Goal: Communication & Community: Answer question/provide support

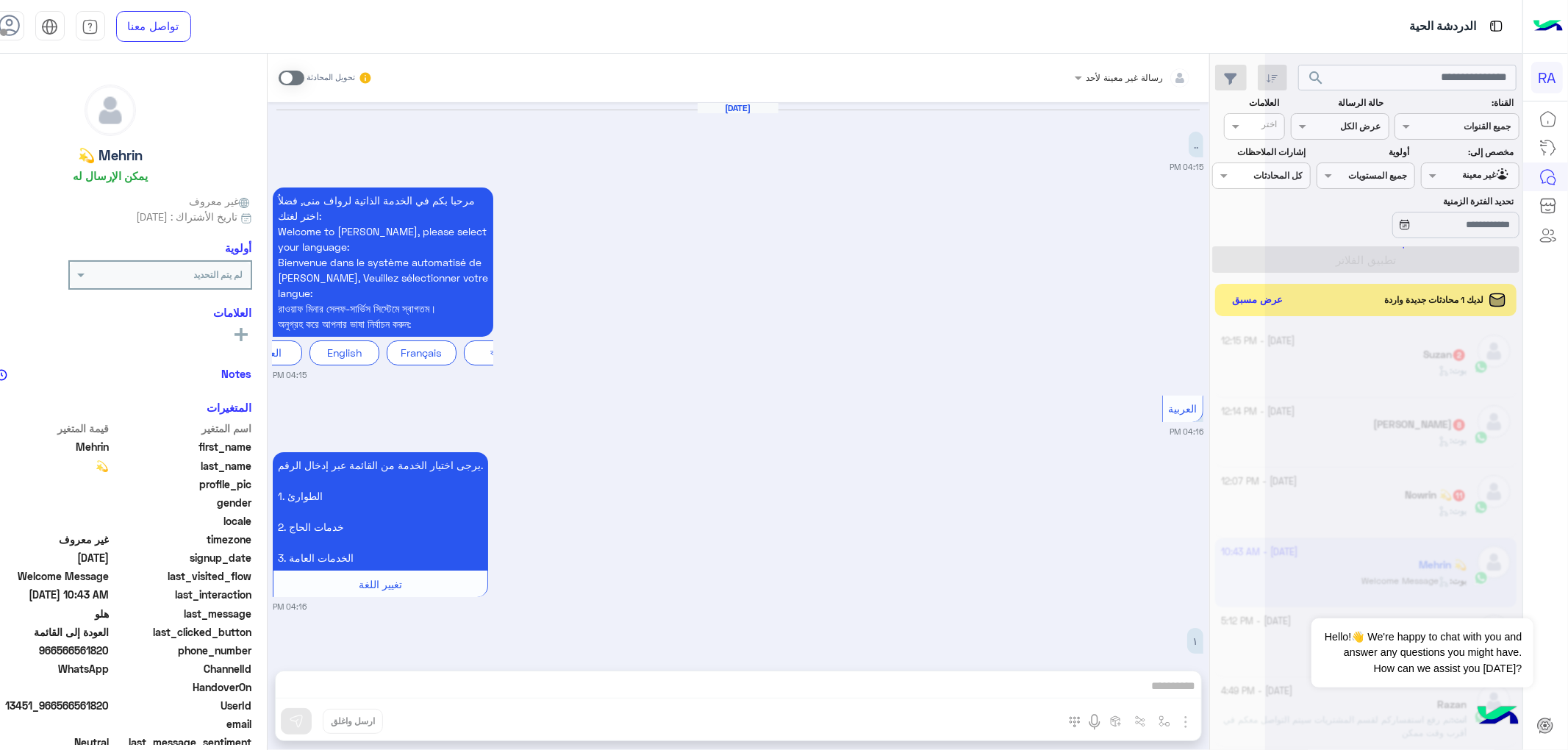
scroll to position [41, 0]
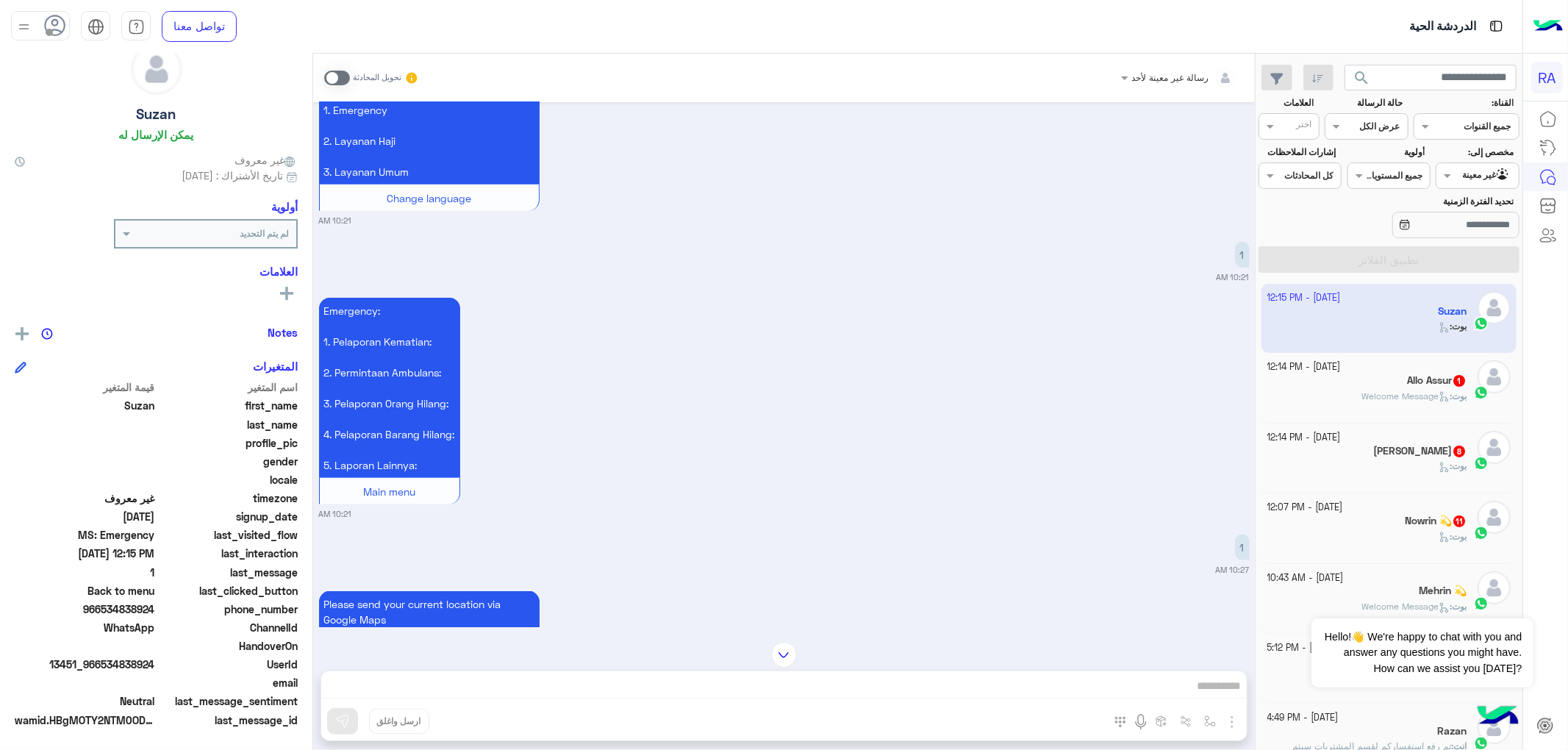
scroll to position [880, 0]
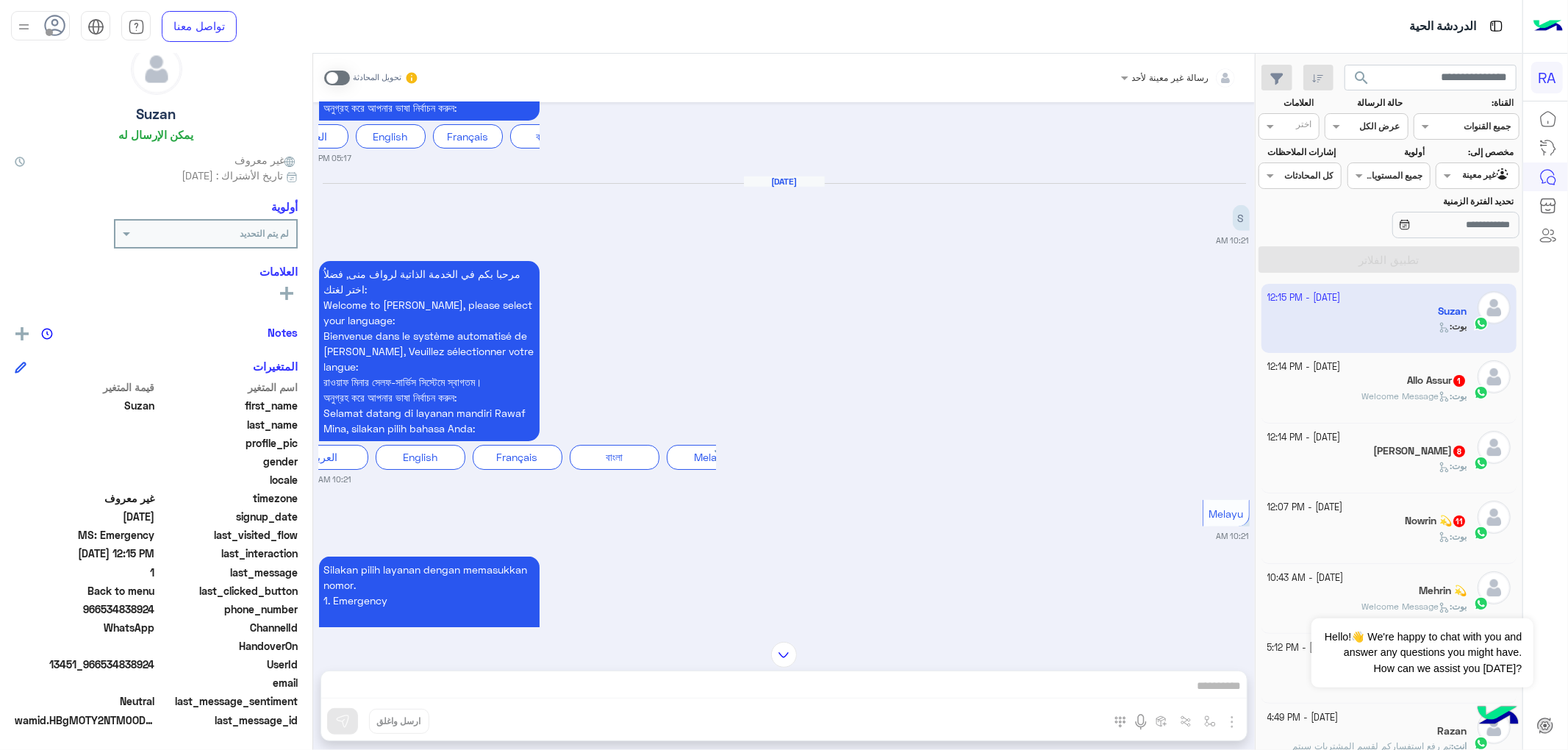
click at [1376, 384] on div "Allo Assur 1" at bounding box center [1368, 382] width 200 height 15
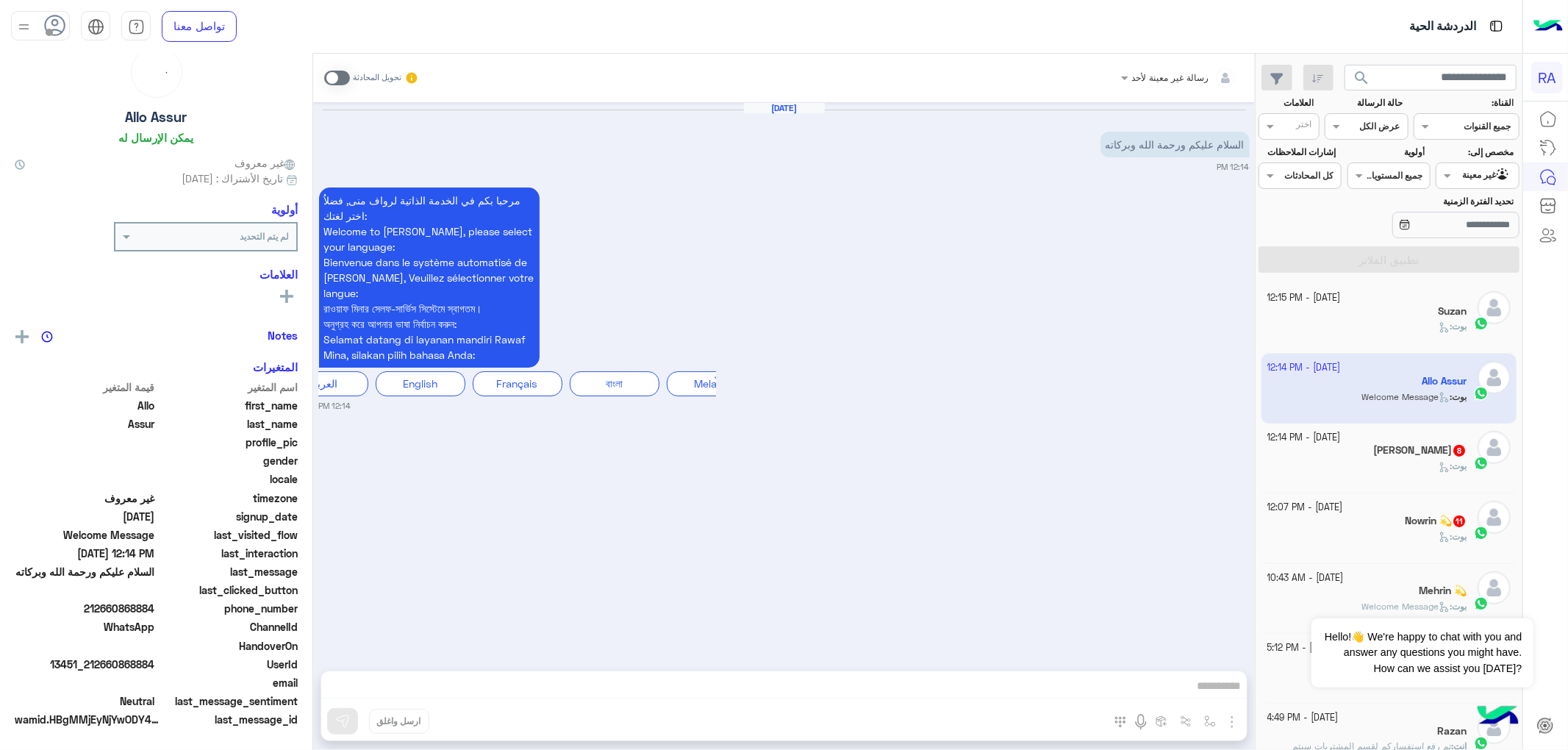
scroll to position [41, 0]
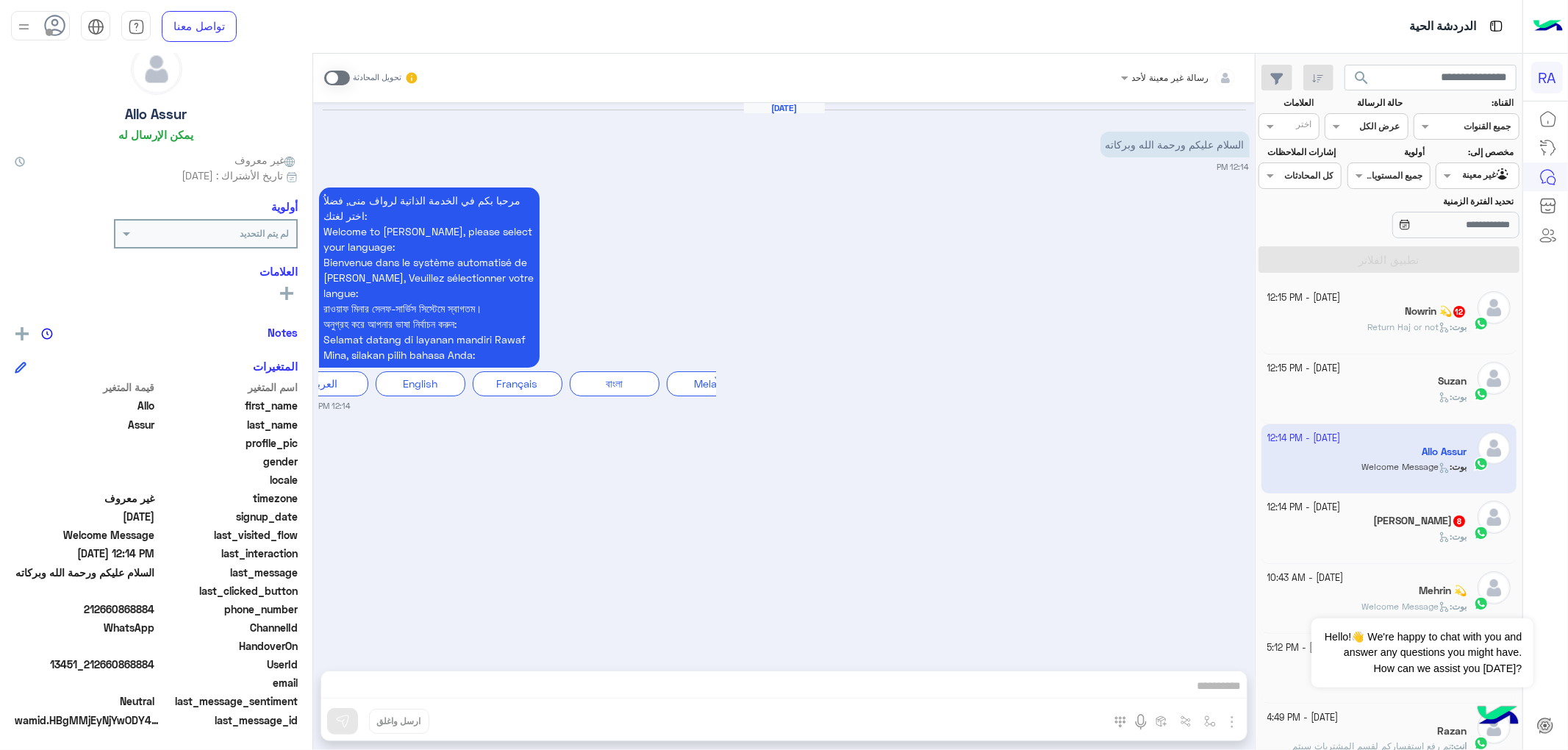
click at [740, 194] on div "مرحبا بكم في الخدمة الذاتية لرواف منى, فضلاُ اختر لغتك: Welcome to Rawaf Mina, …" at bounding box center [784, 297] width 931 height 228
click at [340, 77] on span at bounding box center [337, 77] width 26 height 14
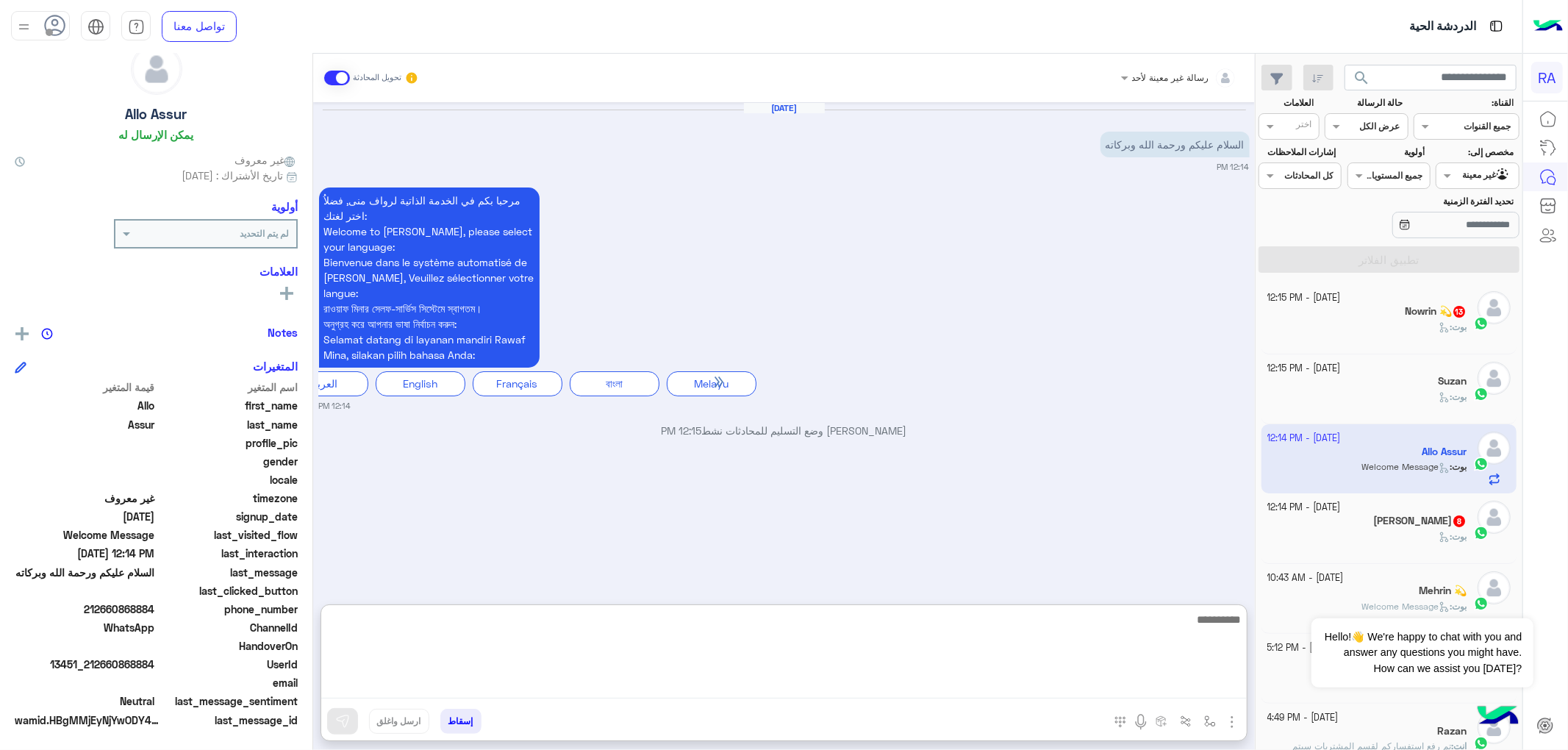
click at [604, 689] on textarea at bounding box center [784, 654] width 926 height 88
paste textarea "**********"
type textarea "**********"
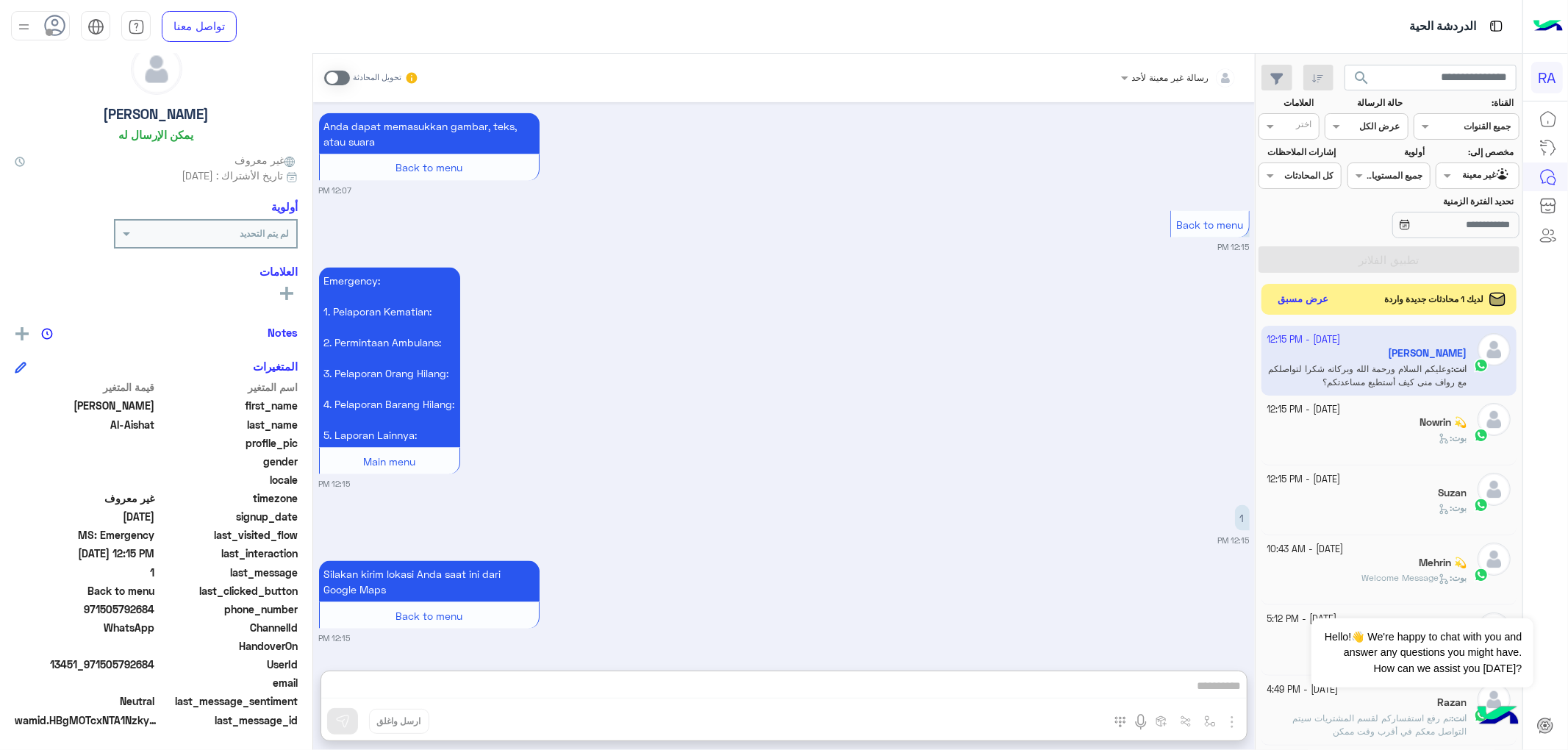
click at [1311, 299] on button "عرض مسبق" at bounding box center [1303, 300] width 61 height 20
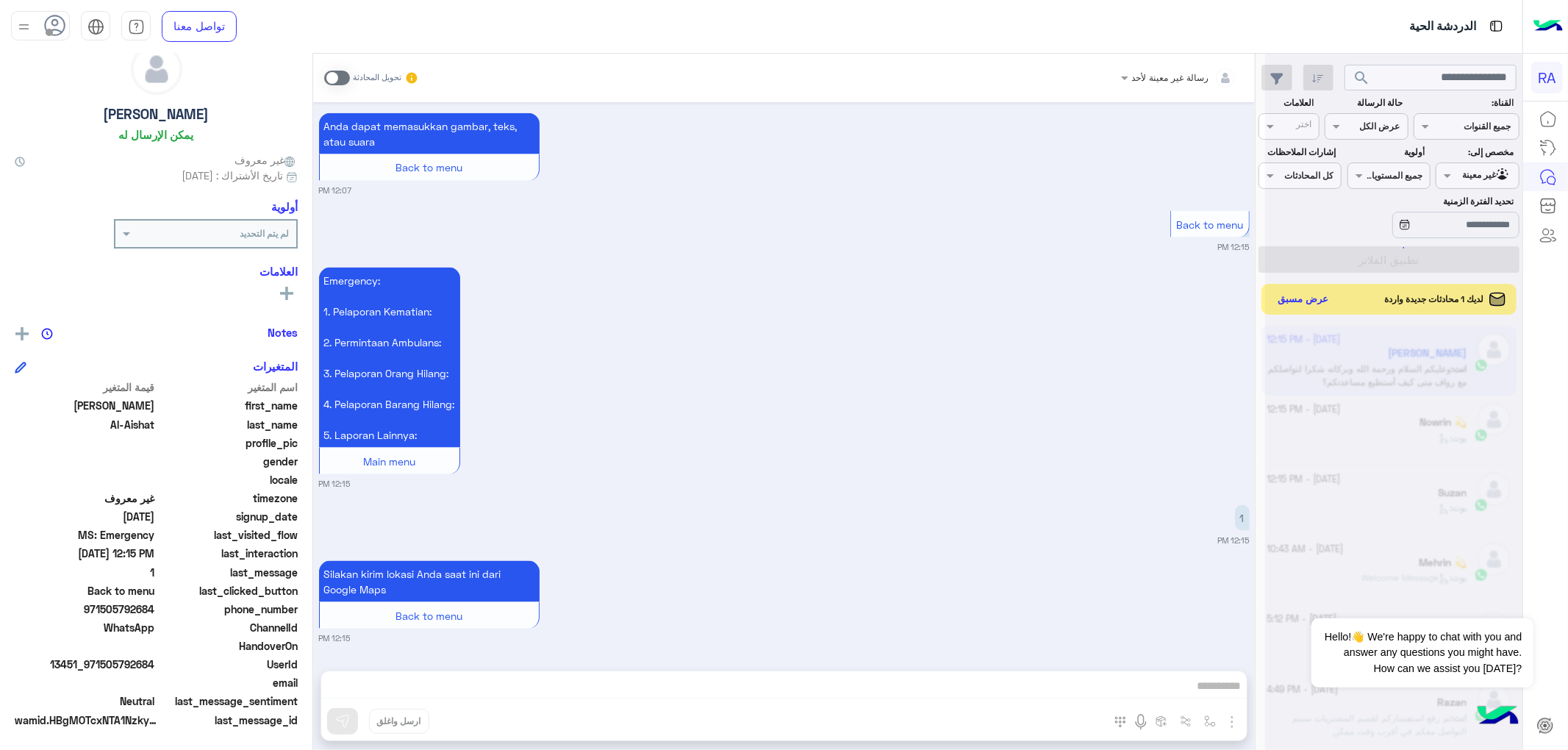
scroll to position [1766, 0]
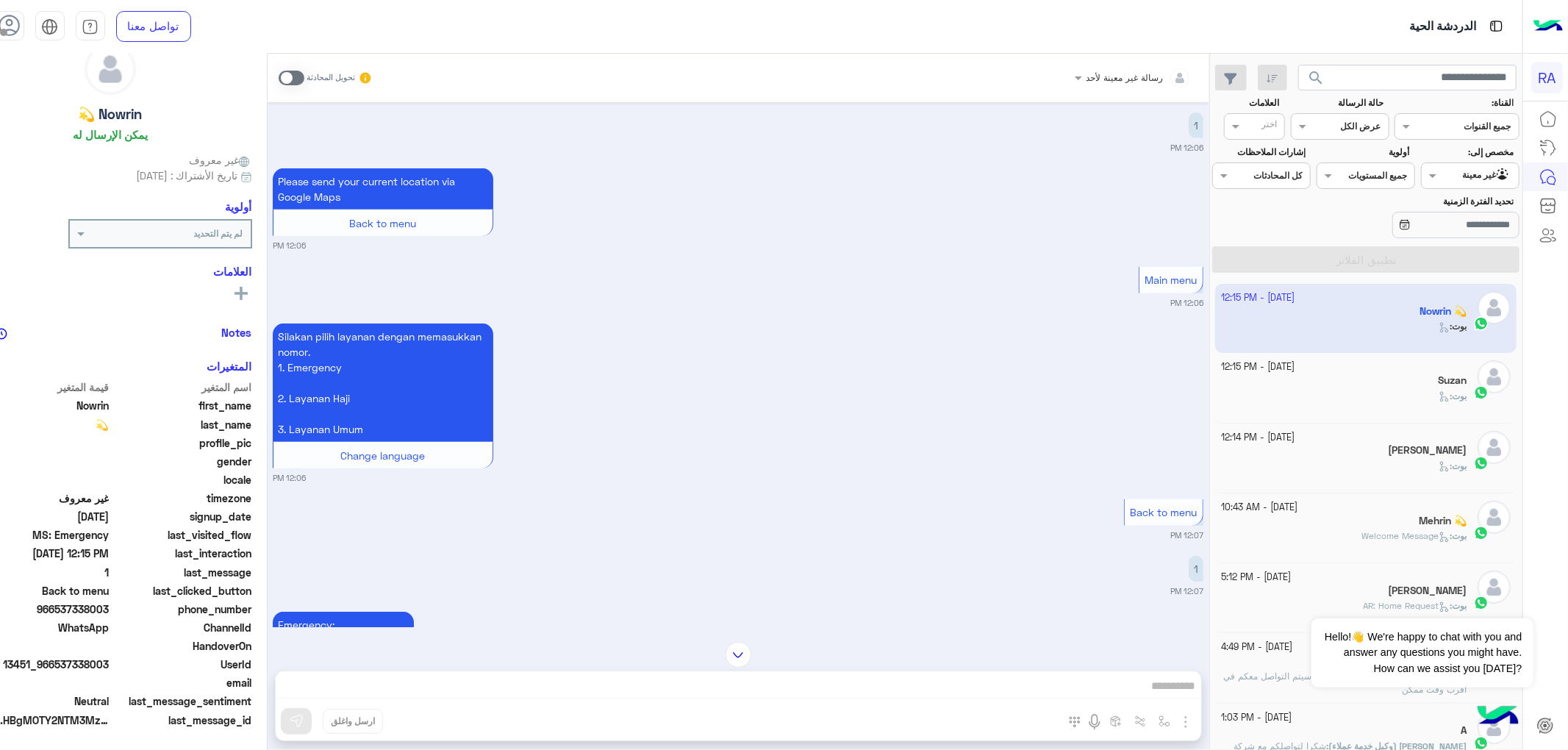
scroll to position [786, 0]
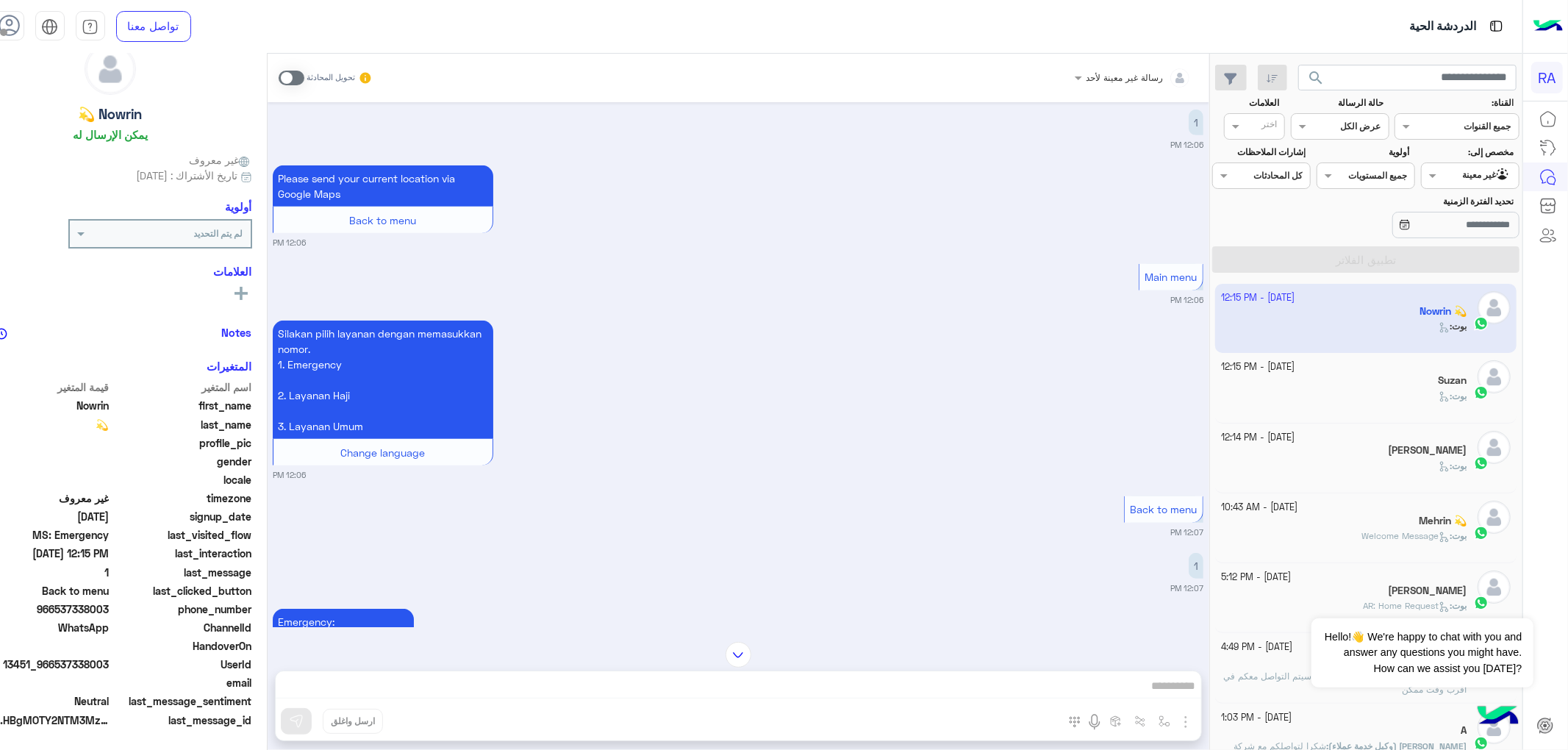
click at [1397, 472] on div "بوت :" at bounding box center [1344, 472] width 246 height 26
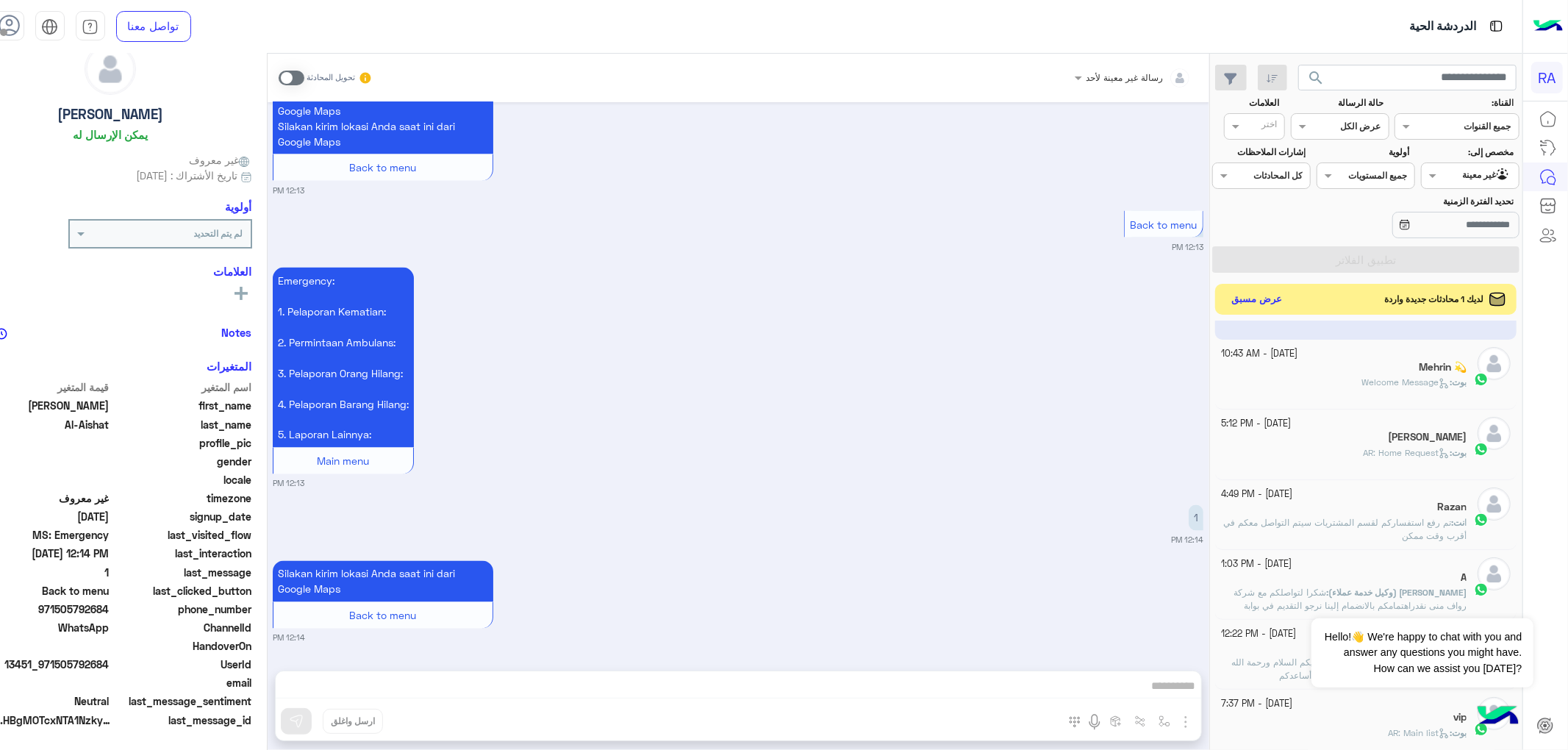
click at [1288, 295] on button "عرض مسبق" at bounding box center [1257, 300] width 61 height 20
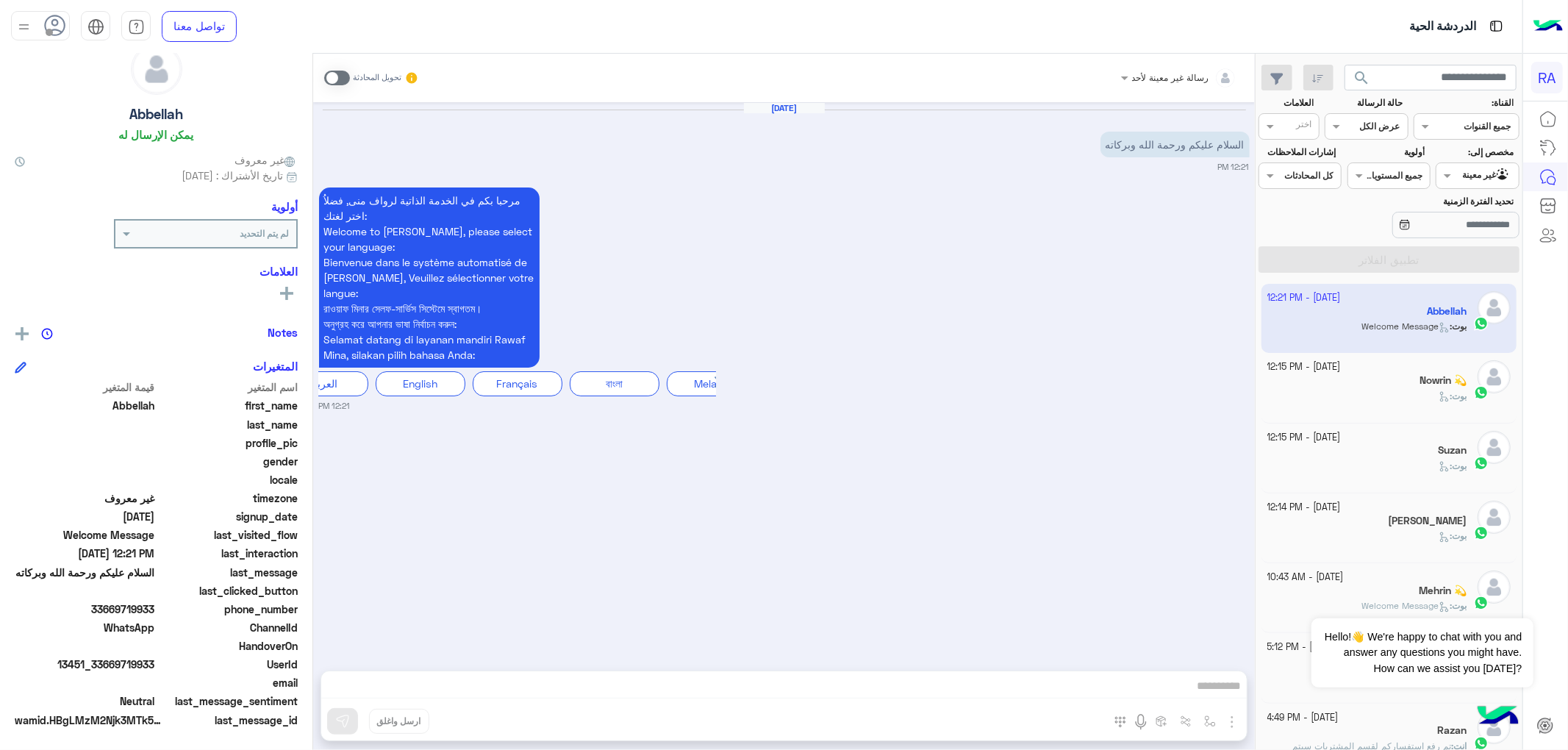
drag, startPoint x: 598, startPoint y: 492, endPoint x: 497, endPoint y: 274, distance: 240.3
click at [598, 492] on div "[DATE] السلام عليكم ورحمة الله وبركاته 12:21 PM مرحبا بكم في الخدمة الذاتية لرو…" at bounding box center [784, 379] width 942 height 554
click at [342, 84] on span at bounding box center [337, 77] width 26 height 14
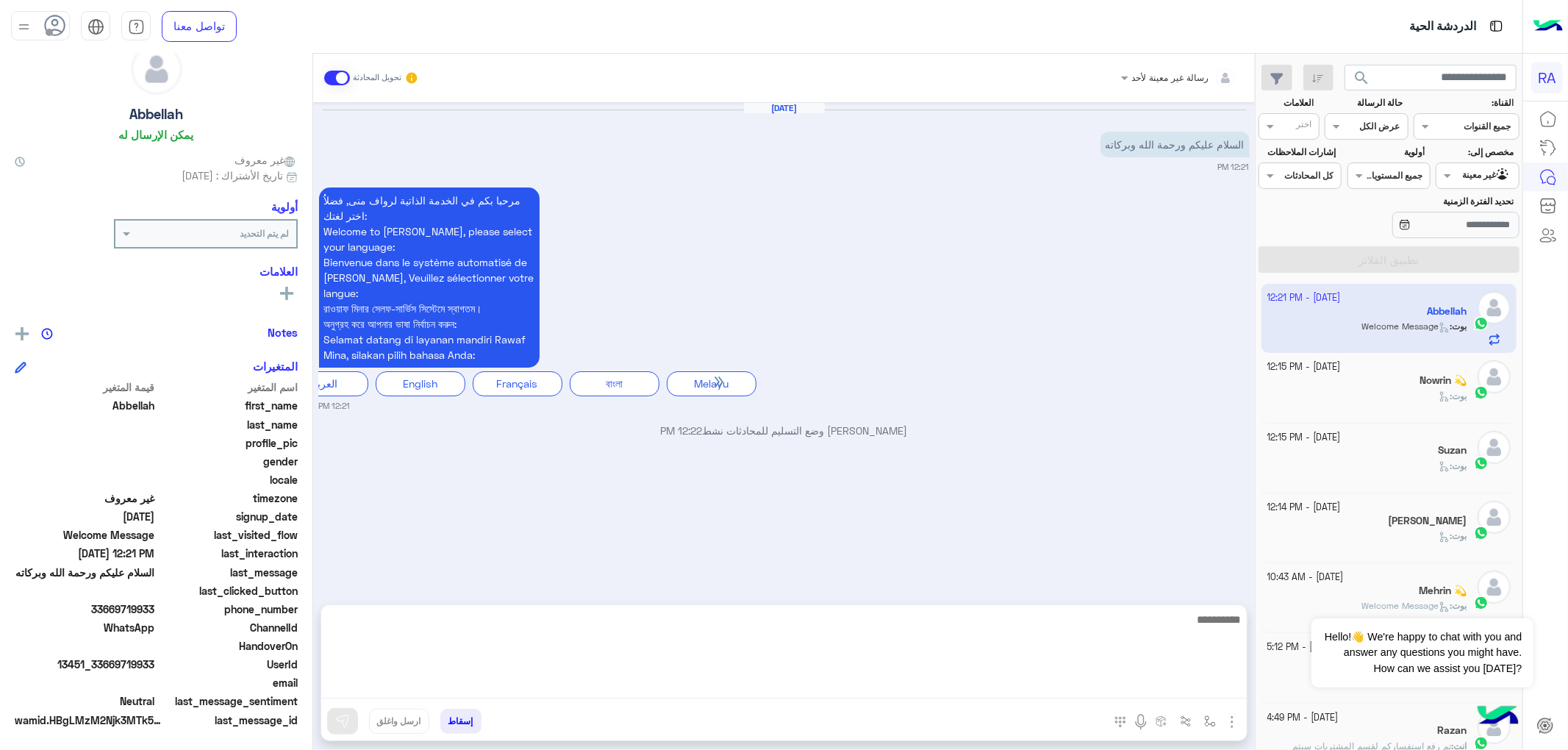
click at [645, 684] on textarea at bounding box center [784, 654] width 926 height 88
paste textarea "**********"
type textarea "**********"
click at [1462, 174] on div at bounding box center [1477, 173] width 82 height 14
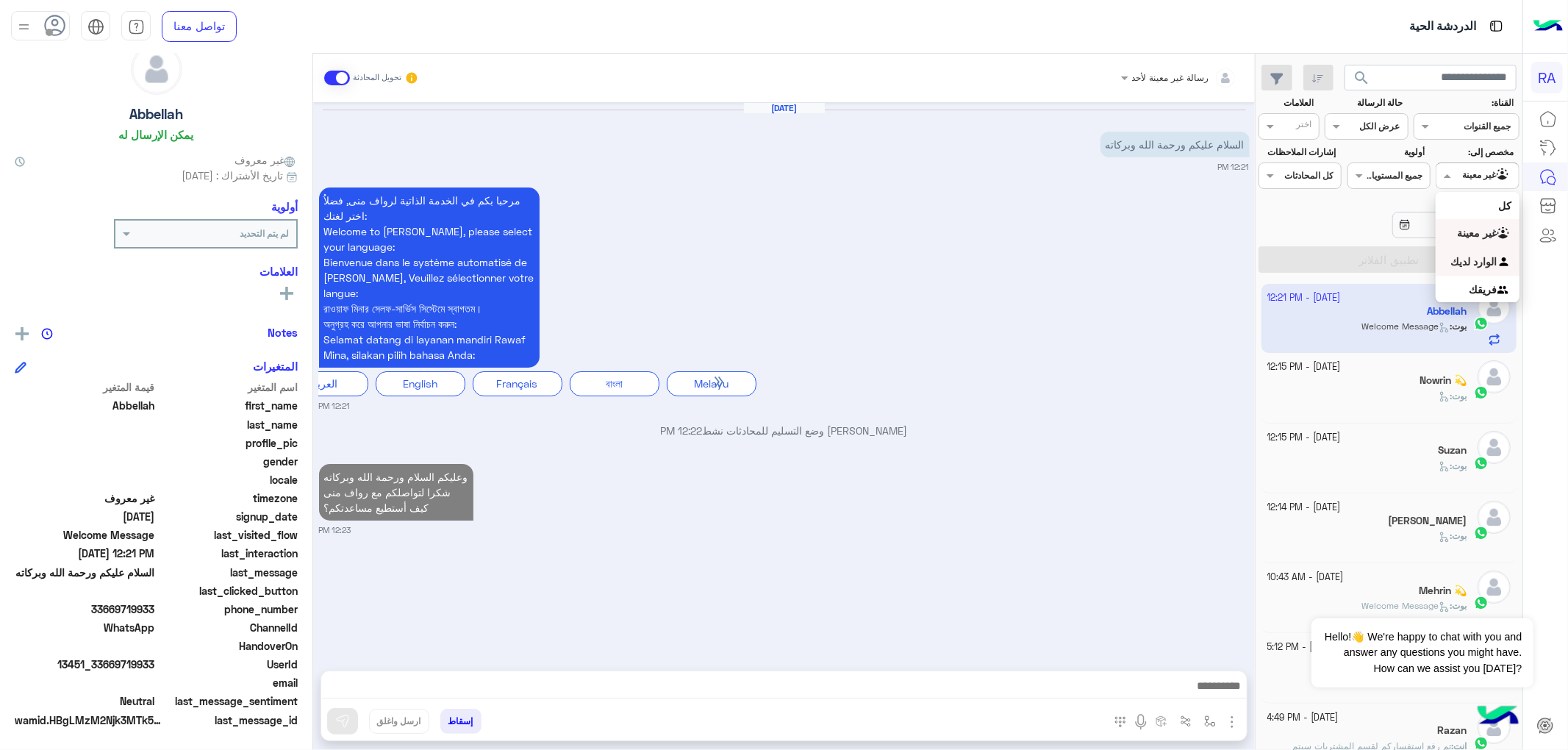
click at [1471, 265] on b "الوارد لديك" at bounding box center [1474, 261] width 46 height 13
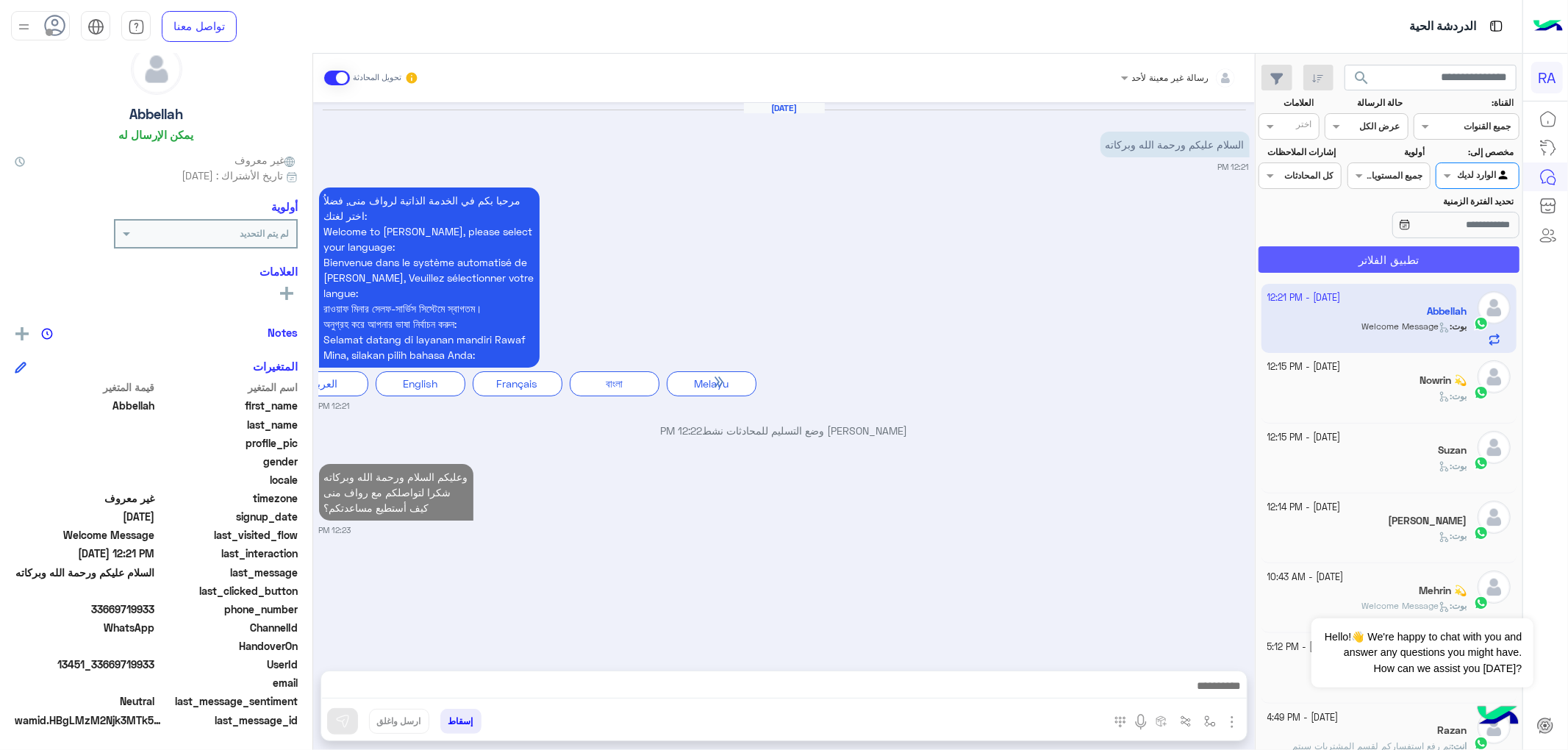
click at [1457, 265] on button "تطبيق الفلاتر" at bounding box center [1389, 259] width 261 height 26
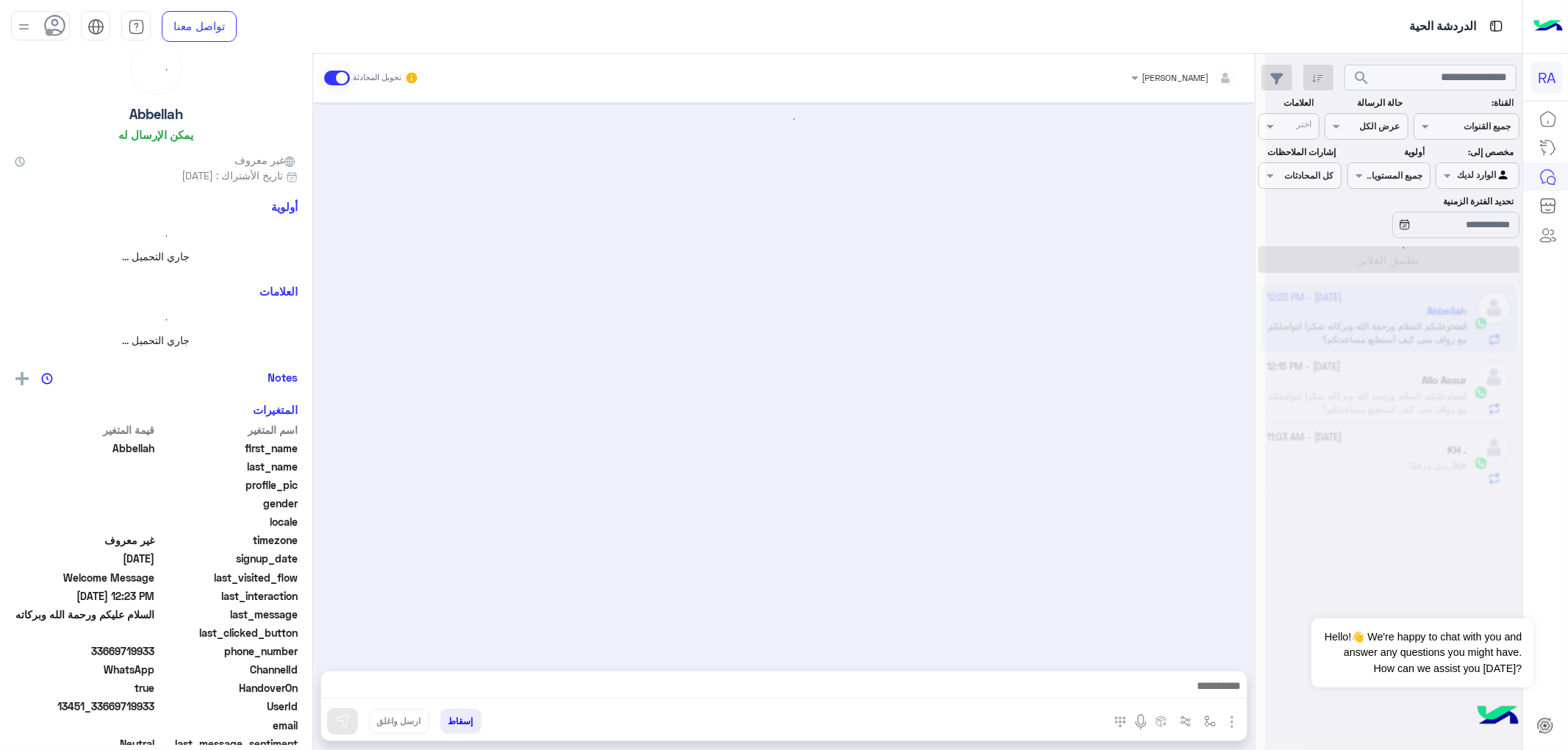
scroll to position [38, 0]
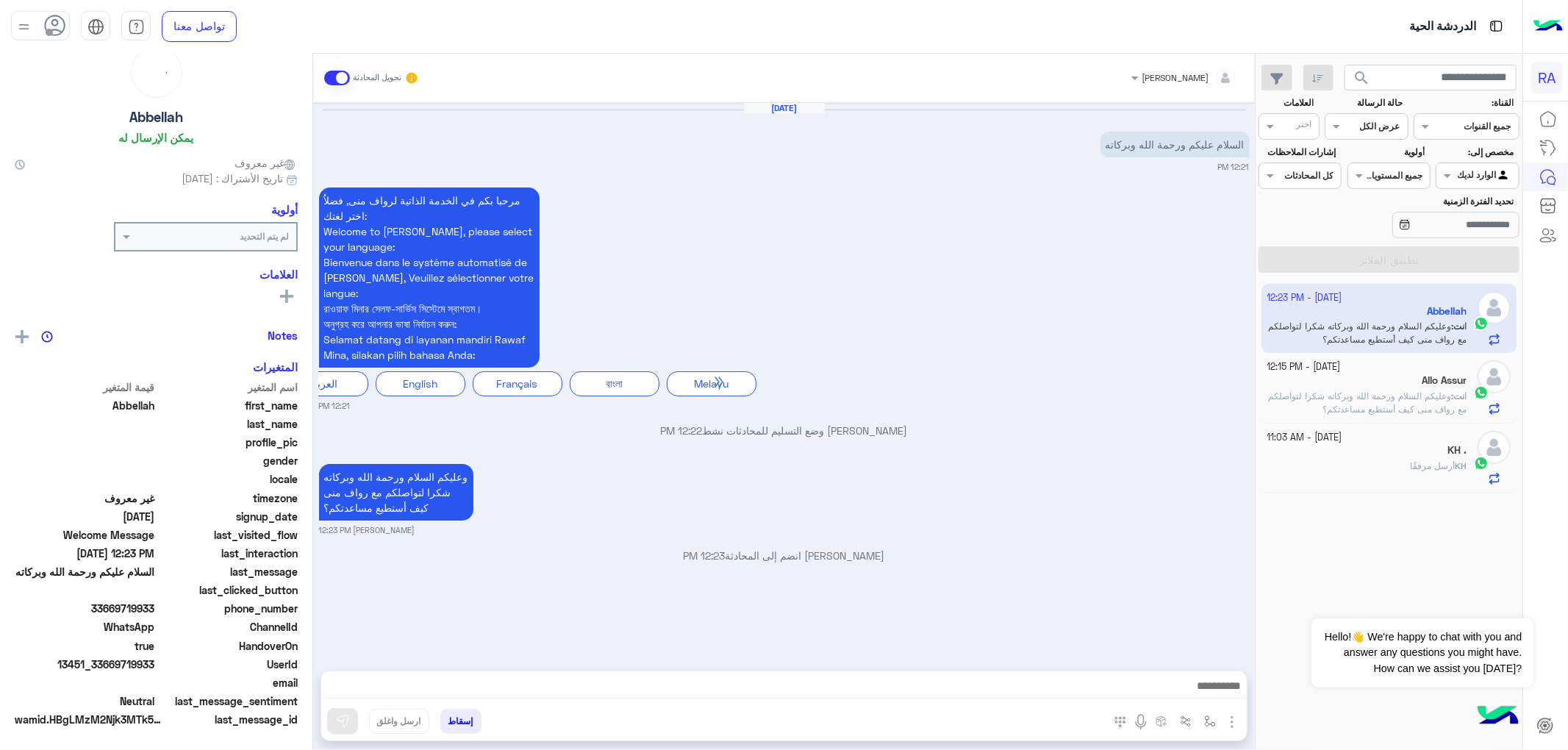
click at [1316, 383] on div "Allo Assur" at bounding box center [1368, 382] width 200 height 15
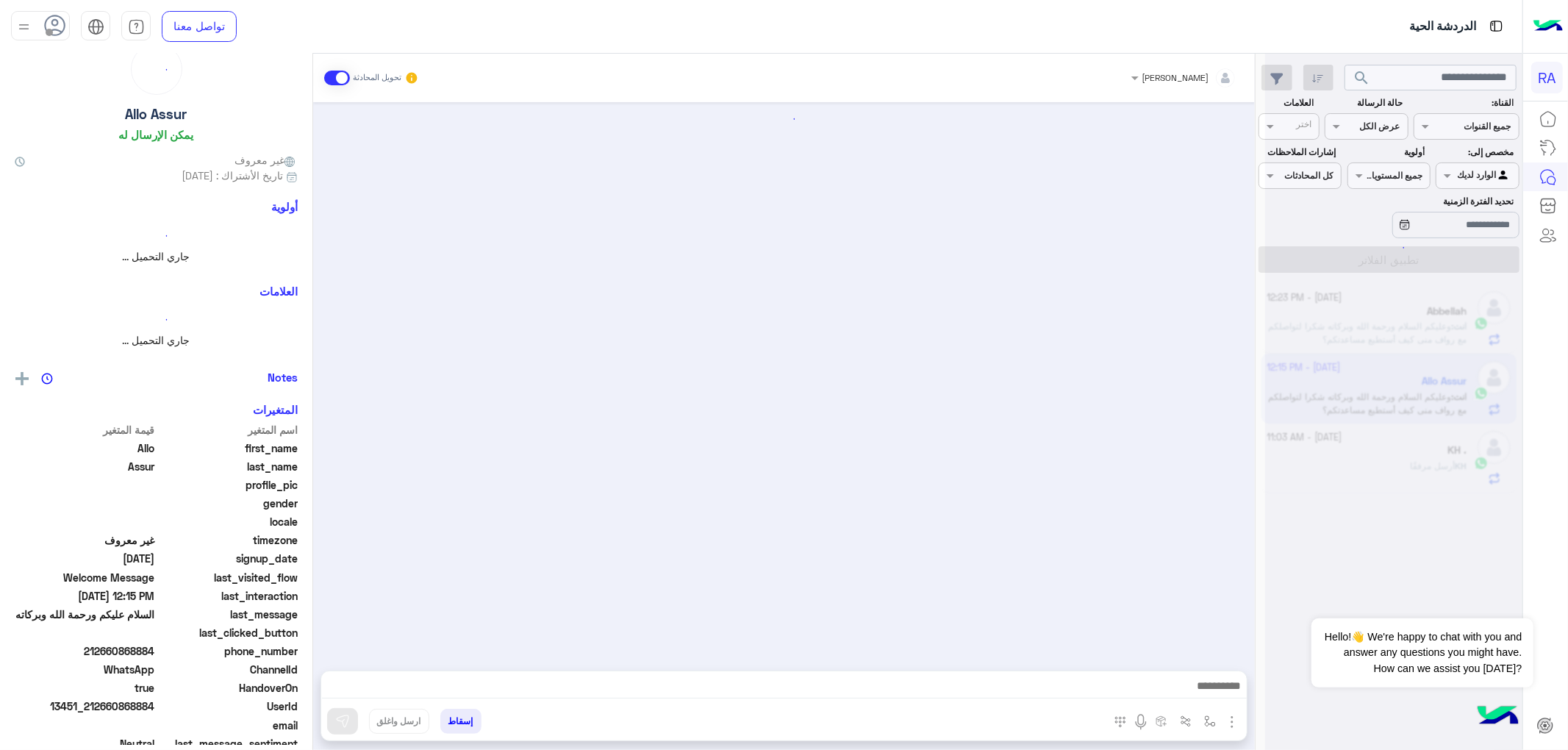
scroll to position [41, 0]
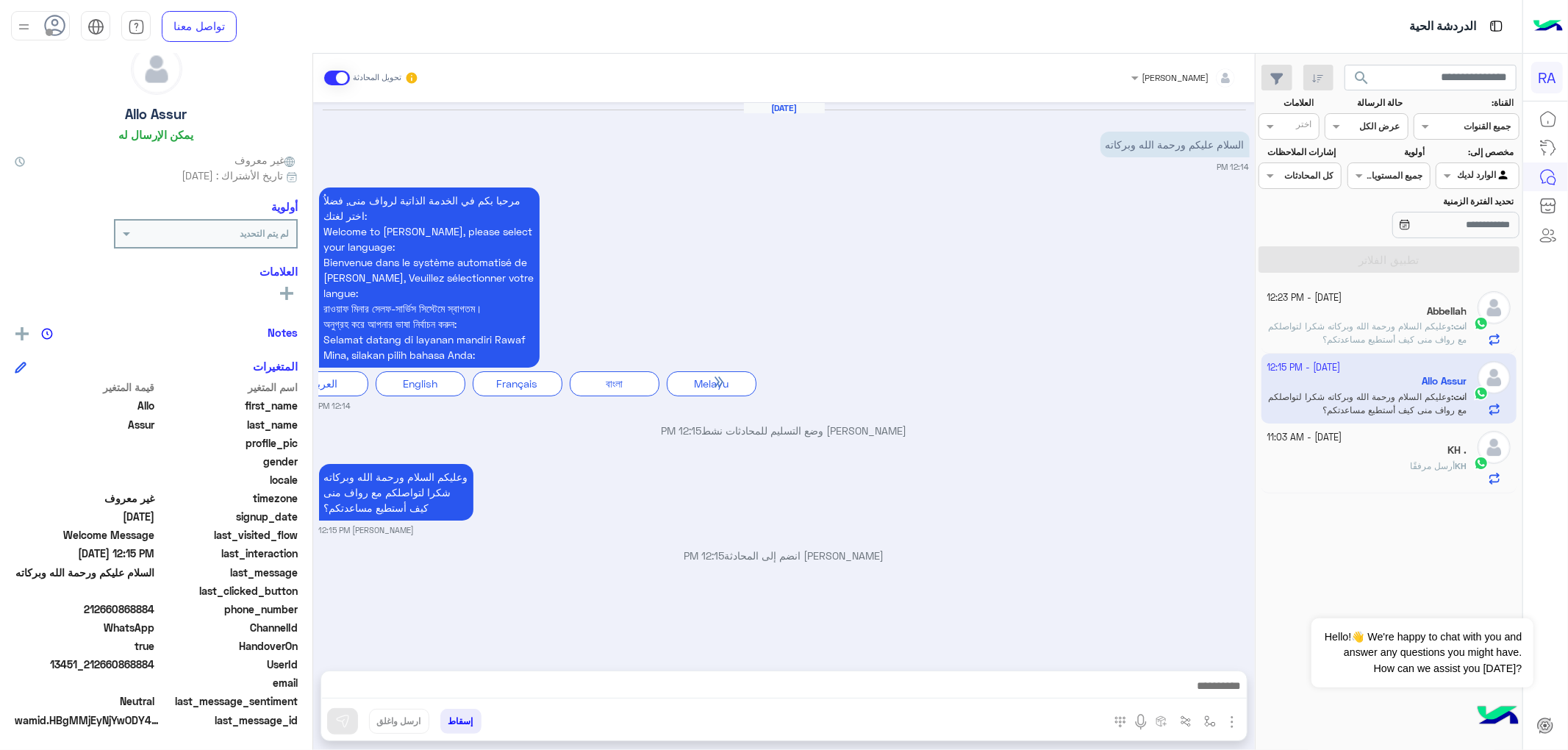
click at [327, 87] on div "تحويل المحادثة" at bounding box center [371, 77] width 95 height 26
click at [331, 84] on span at bounding box center [337, 77] width 26 height 14
drag, startPoint x: 1331, startPoint y: 328, endPoint x: 930, endPoint y: 218, distance: 415.8
click at [1330, 328] on span "وعليكم السلام ورحمة الله وبركاته شكرا لتواصلكم مع رواف منى كيف أستطيع مساعدتكم؟" at bounding box center [1368, 332] width 199 height 24
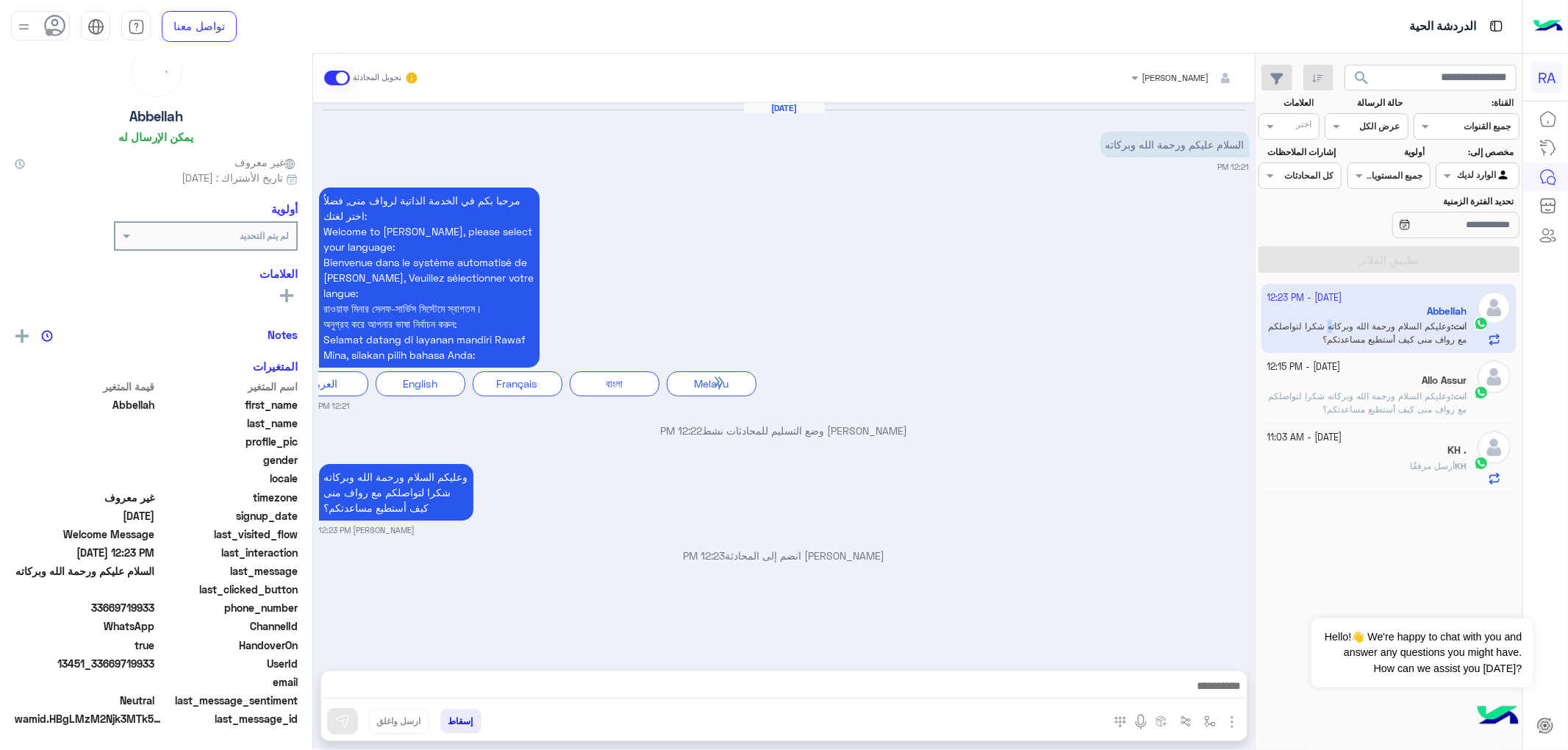
scroll to position [38, 0]
click at [334, 81] on span at bounding box center [337, 77] width 26 height 14
click at [1370, 456] on div "KH ." at bounding box center [1368, 452] width 200 height 15
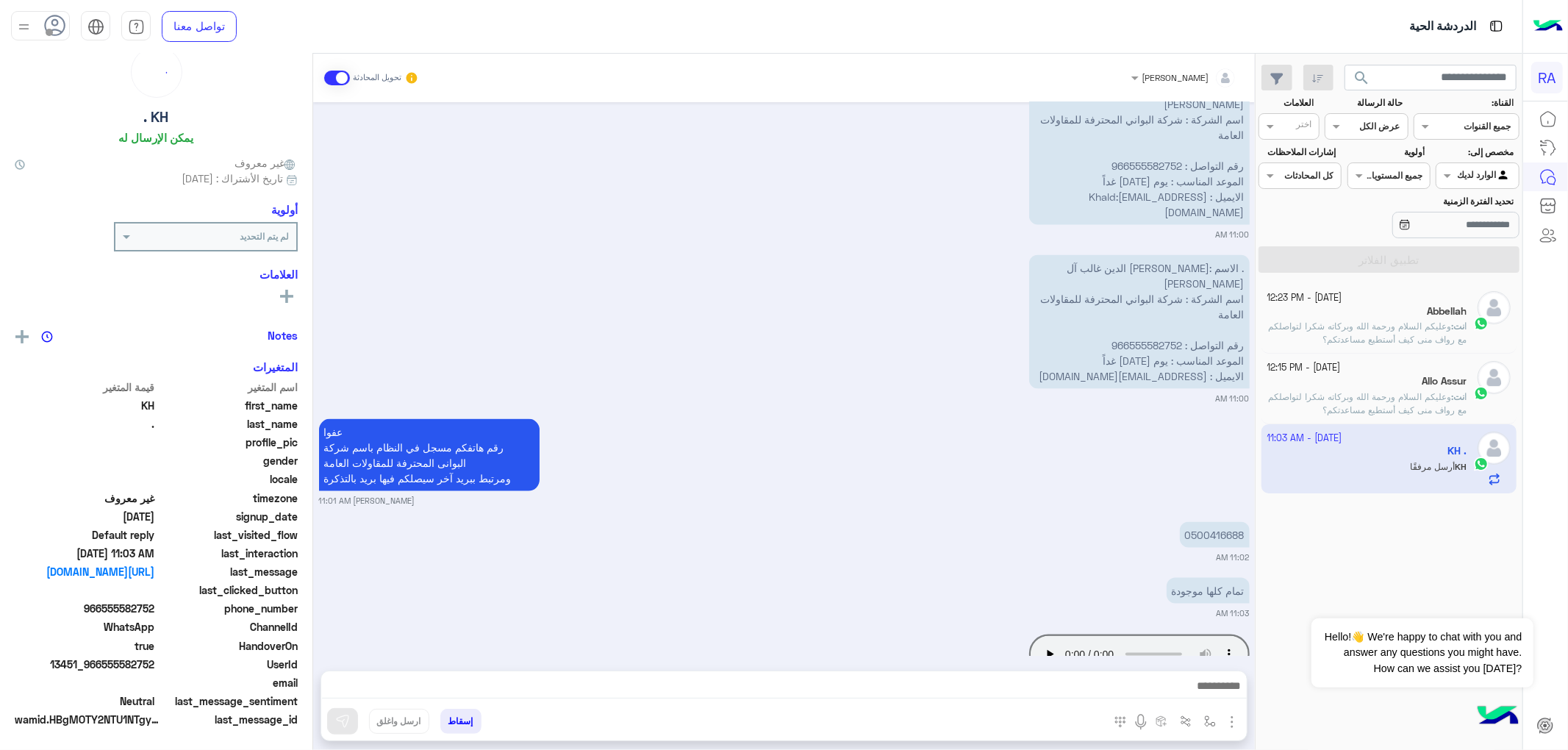
scroll to position [41, 0]
click at [338, 82] on span at bounding box center [337, 77] width 26 height 14
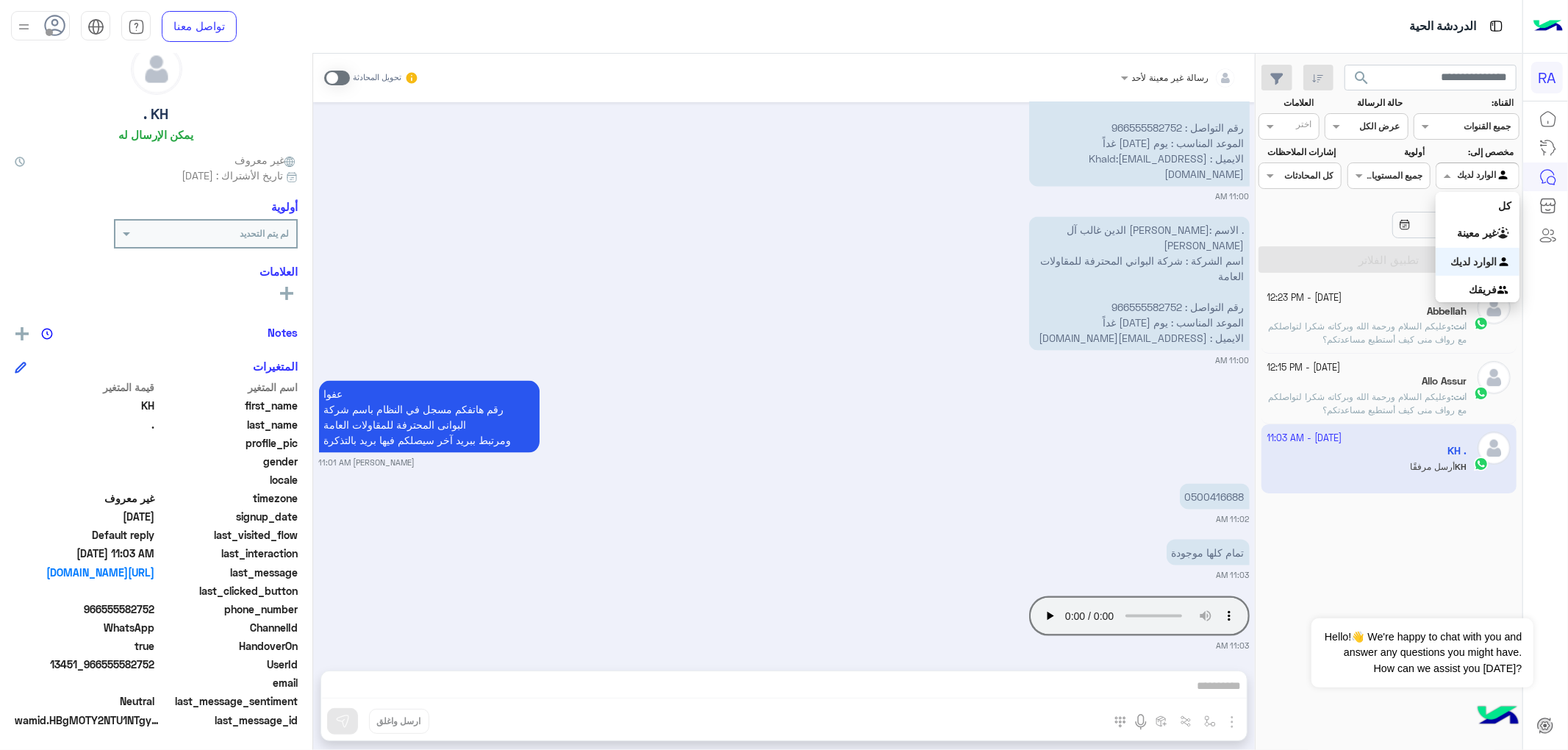
click at [1460, 166] on div "Agent Filter الوارد لديك" at bounding box center [1477, 175] width 83 height 26
click at [1476, 244] on div "غير معينة" at bounding box center [1477, 233] width 83 height 29
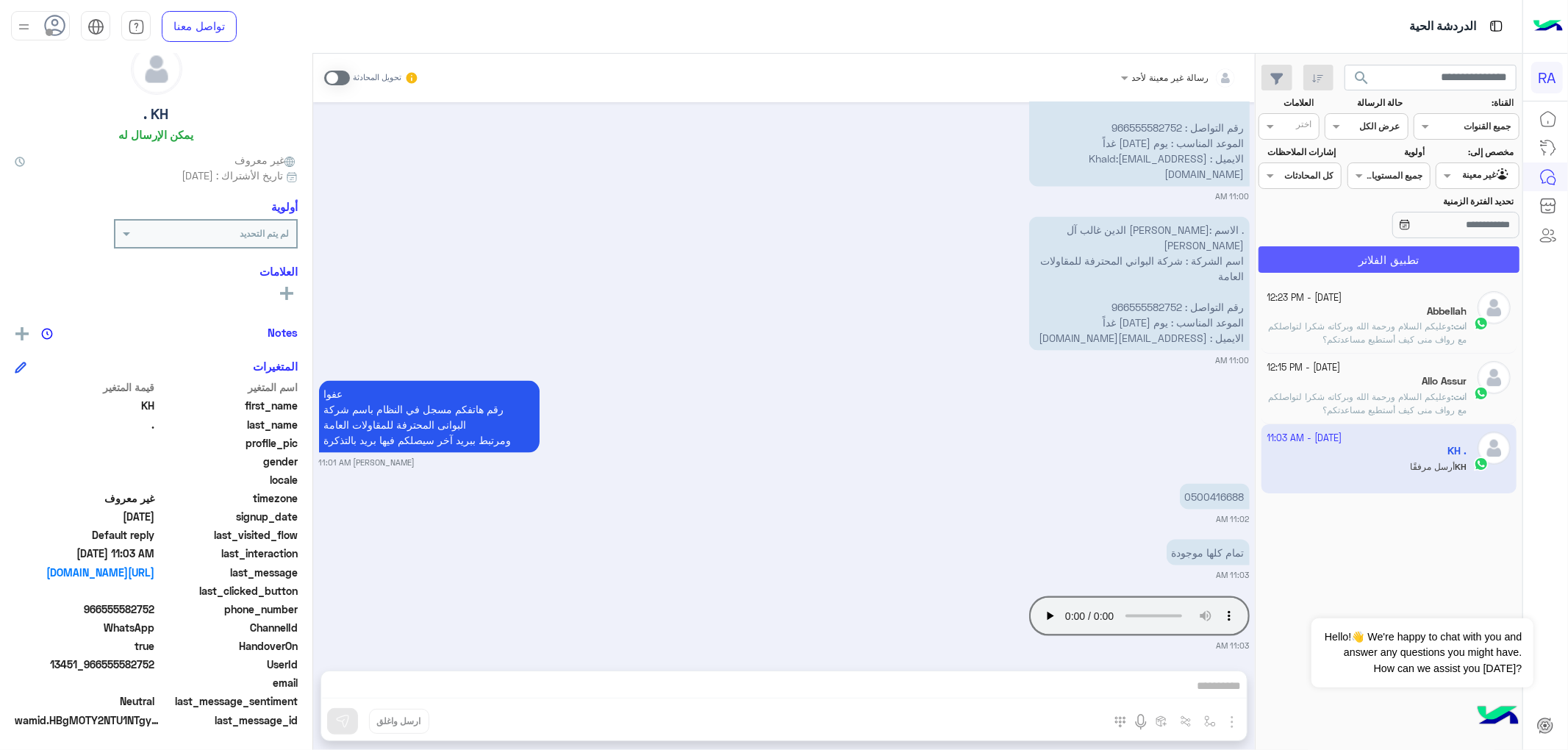
click at [1456, 252] on button "تطبيق الفلاتر" at bounding box center [1389, 259] width 261 height 26
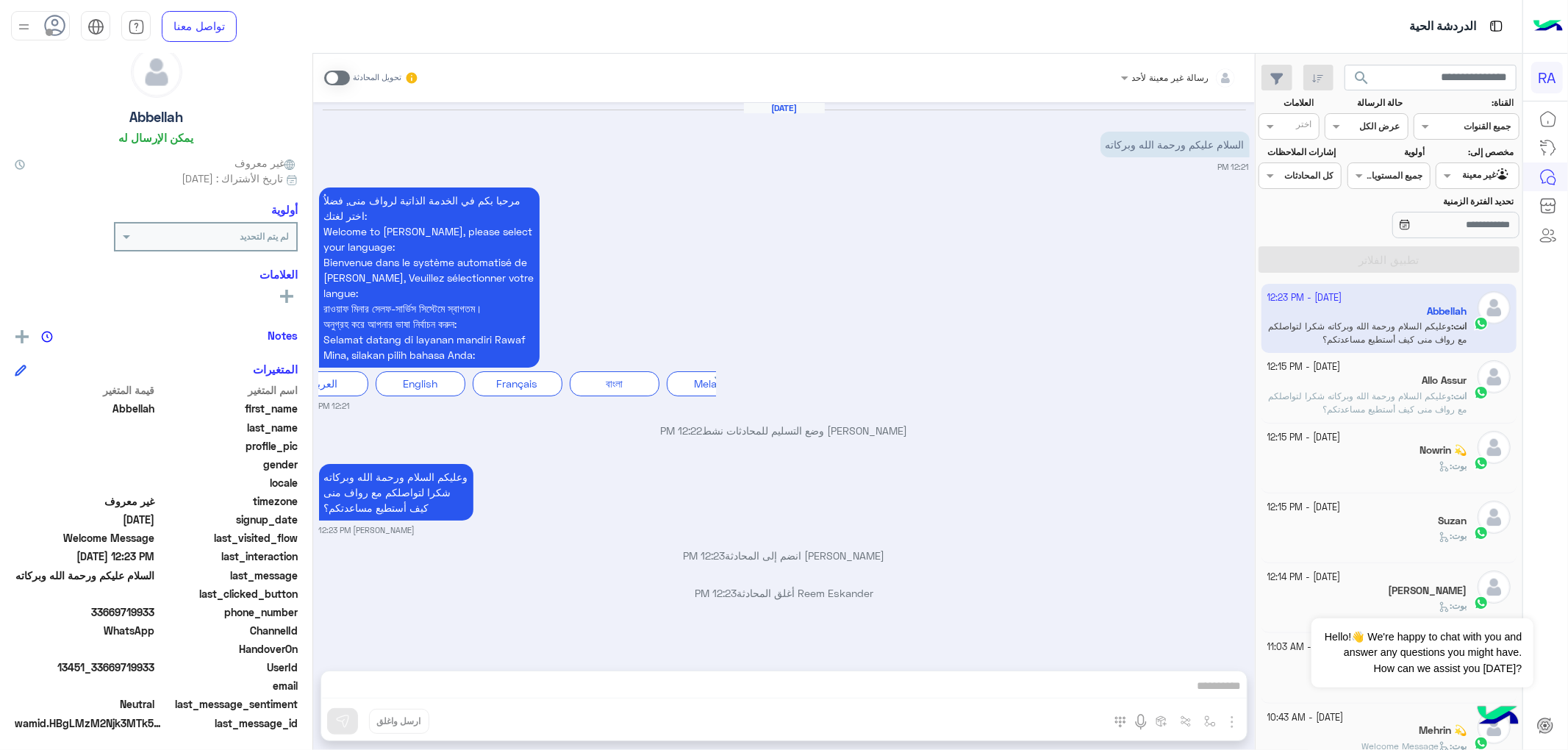
scroll to position [41, 0]
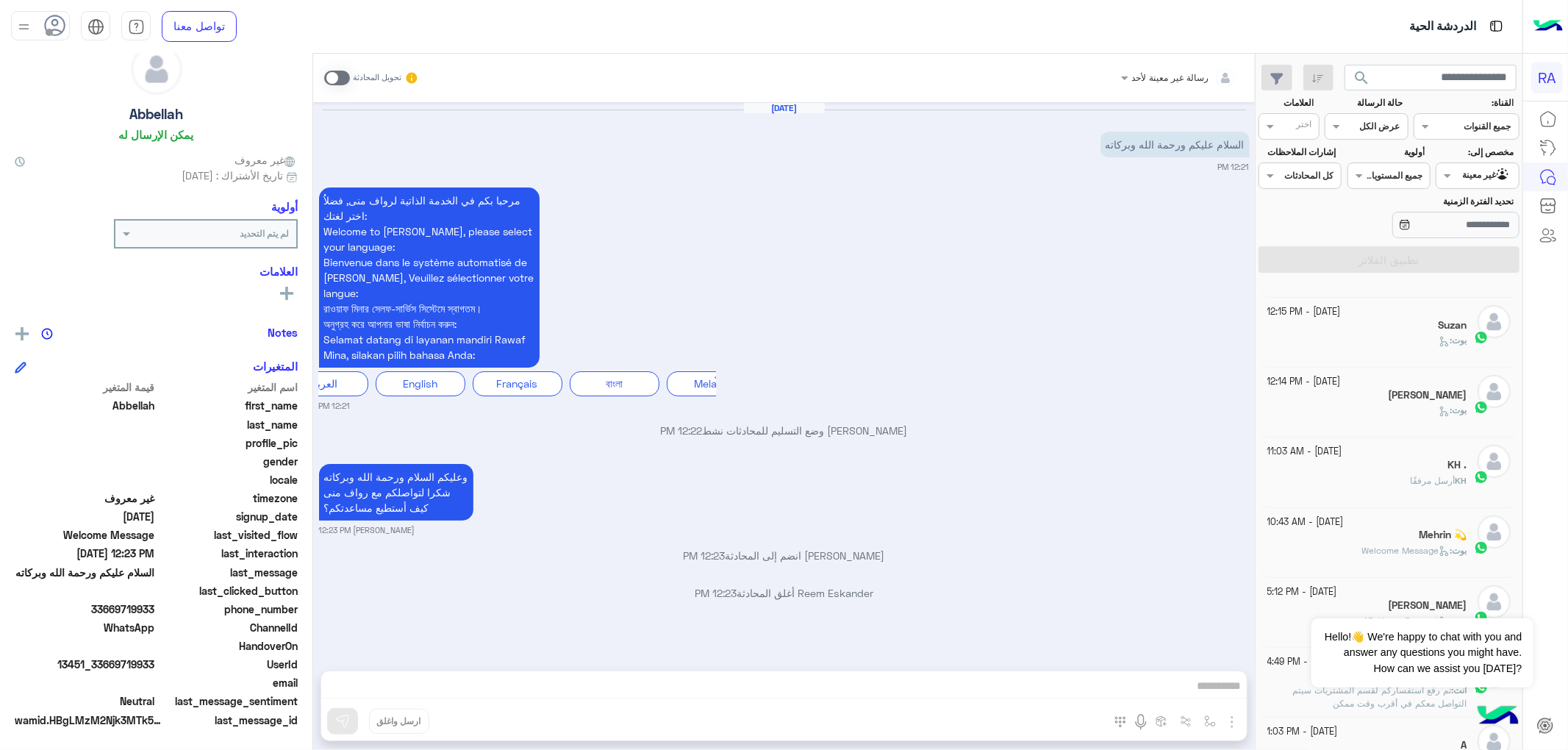
click at [1370, 556] on span "Welcome Message" at bounding box center [1406, 550] width 88 height 11
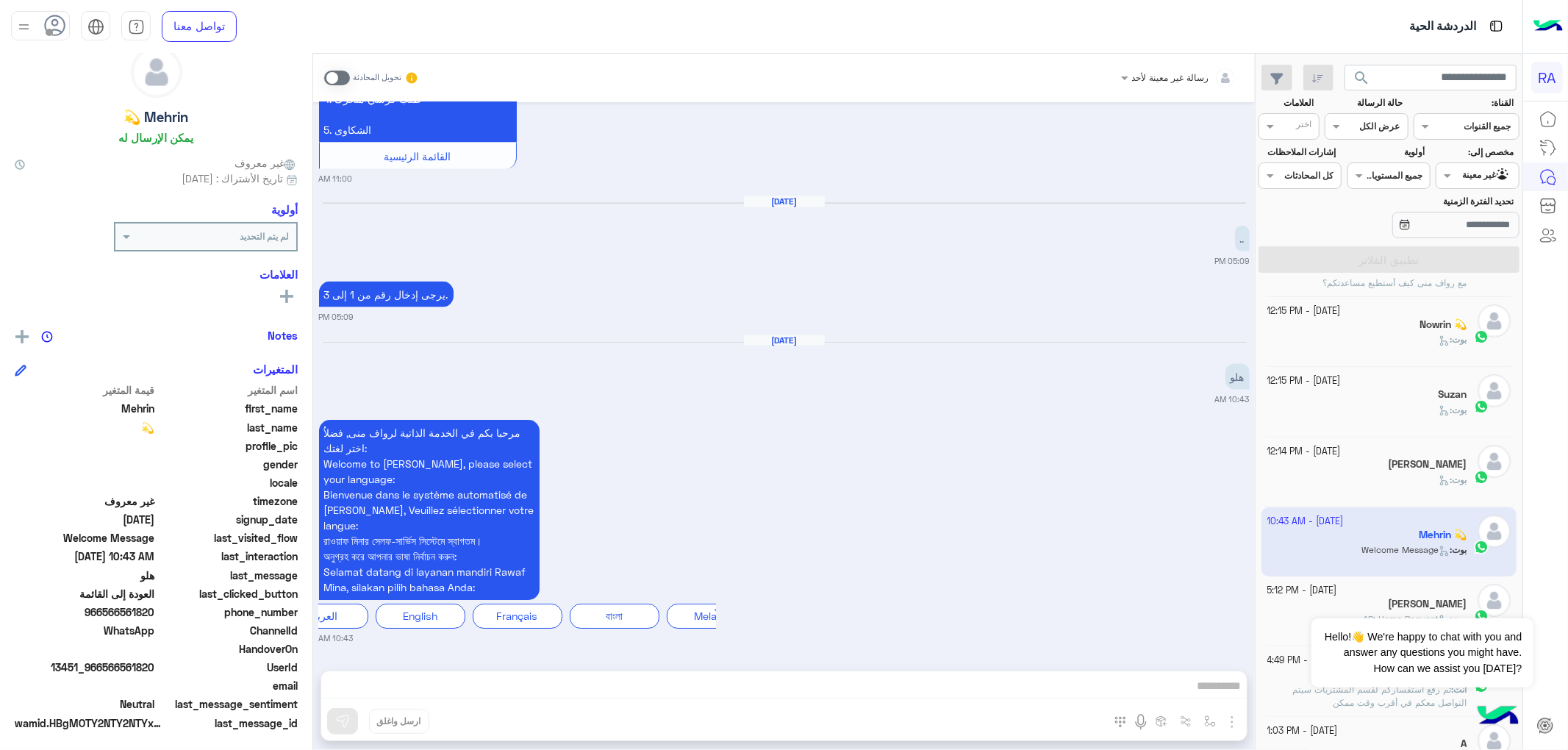
scroll to position [41, 0]
